Goal: Transaction & Acquisition: Purchase product/service

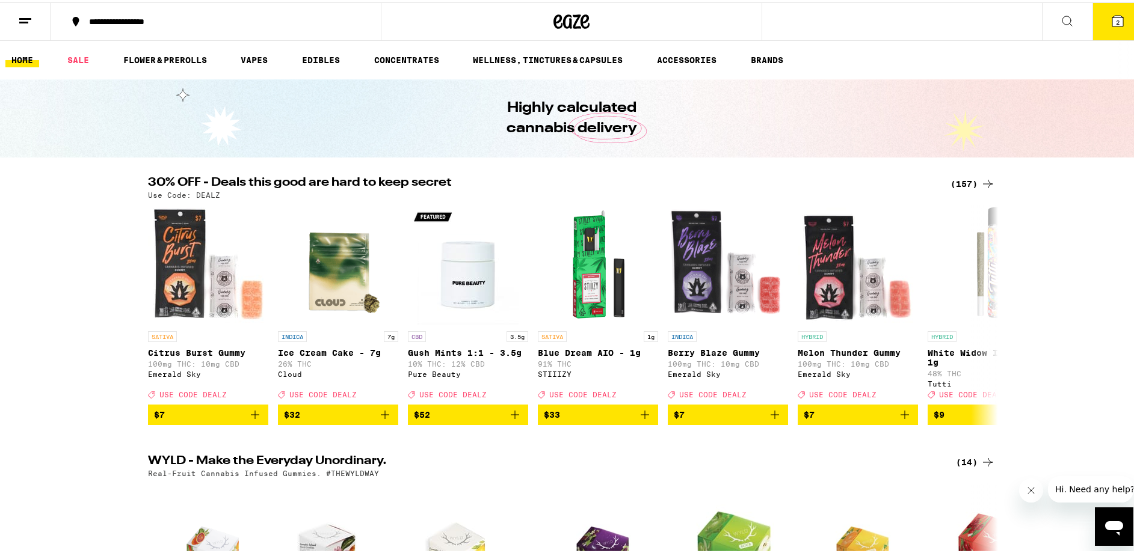
click at [981, 182] on icon at bounding box center [988, 181] width 14 height 14
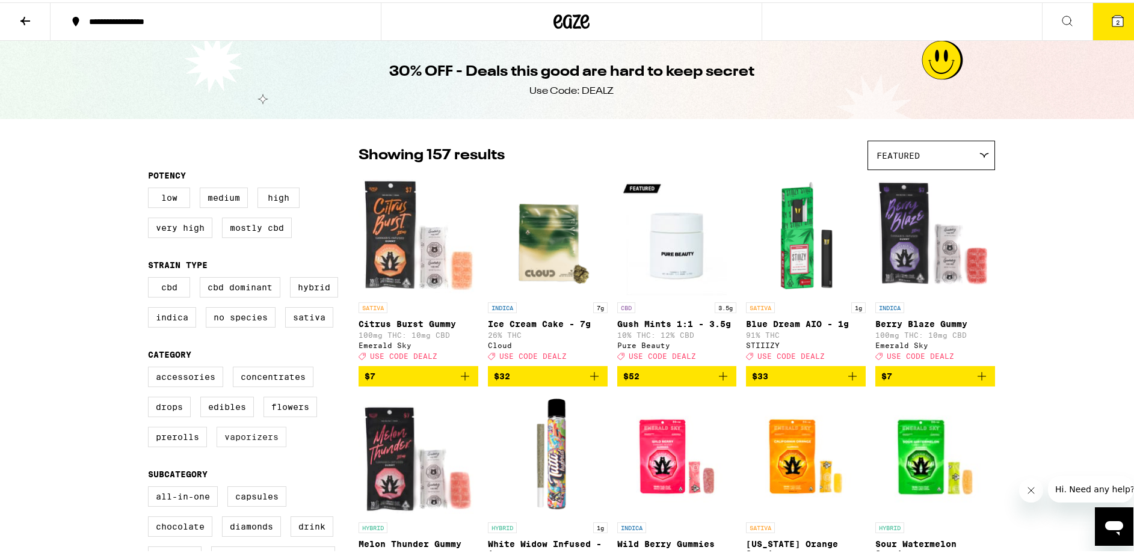
click at [244, 445] on label "Vaporizers" at bounding box center [252, 435] width 70 height 20
click at [151, 367] on input "Vaporizers" at bounding box center [150, 366] width 1 height 1
checkbox input "true"
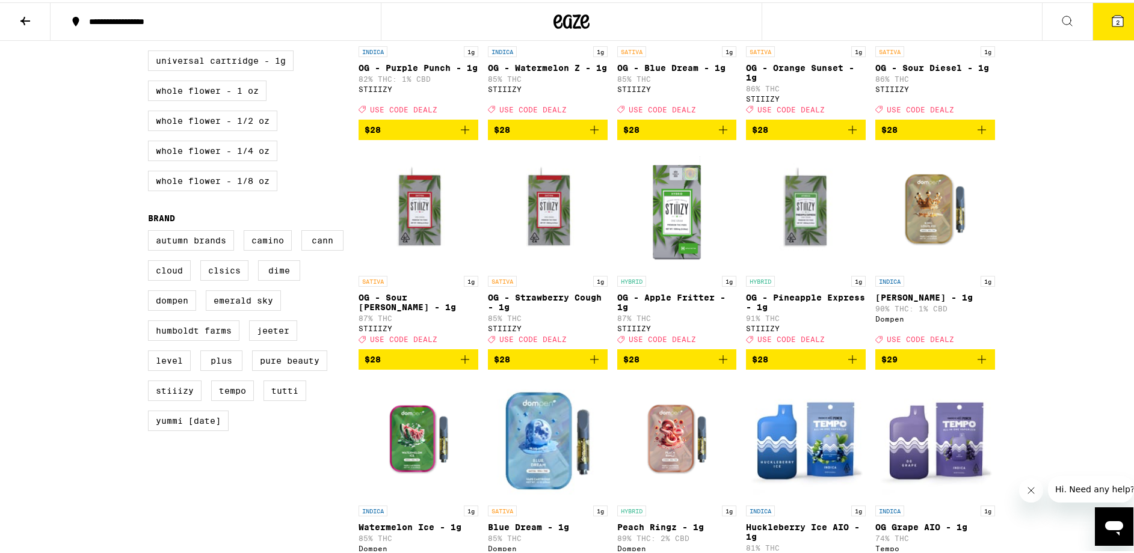
scroll to position [82, 0]
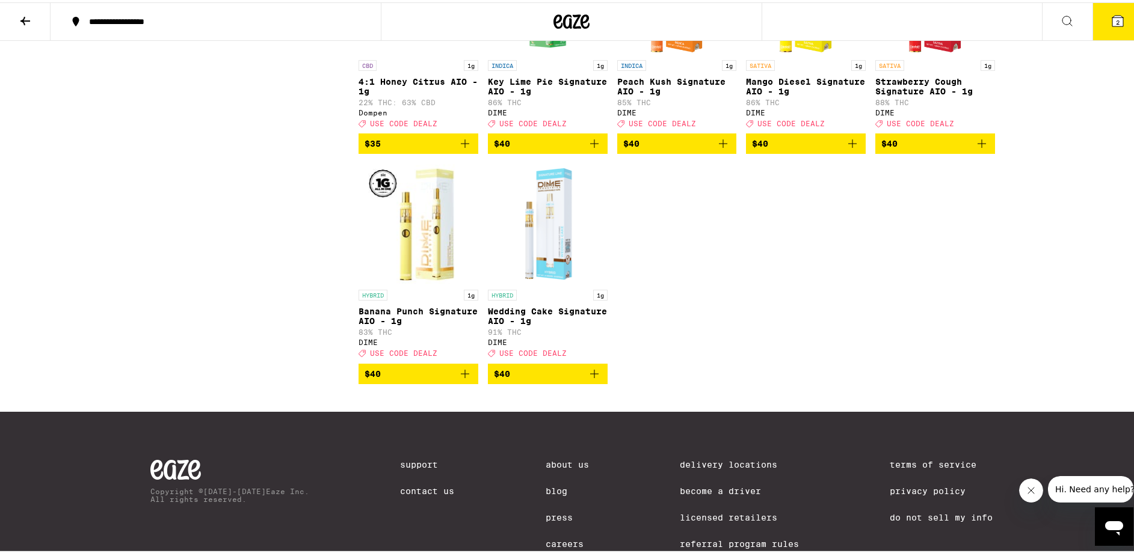
scroll to position [2072, 0]
drag, startPoint x: 899, startPoint y: 388, endPoint x: 922, endPoint y: 402, distance: 26.5
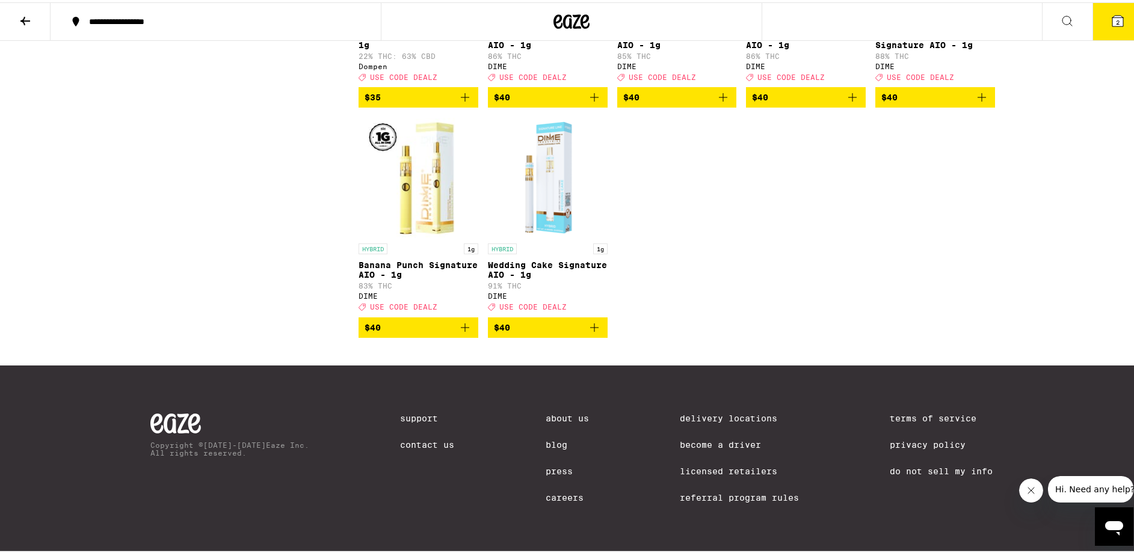
scroll to position [2208, 0]
